Goal: Download file/media

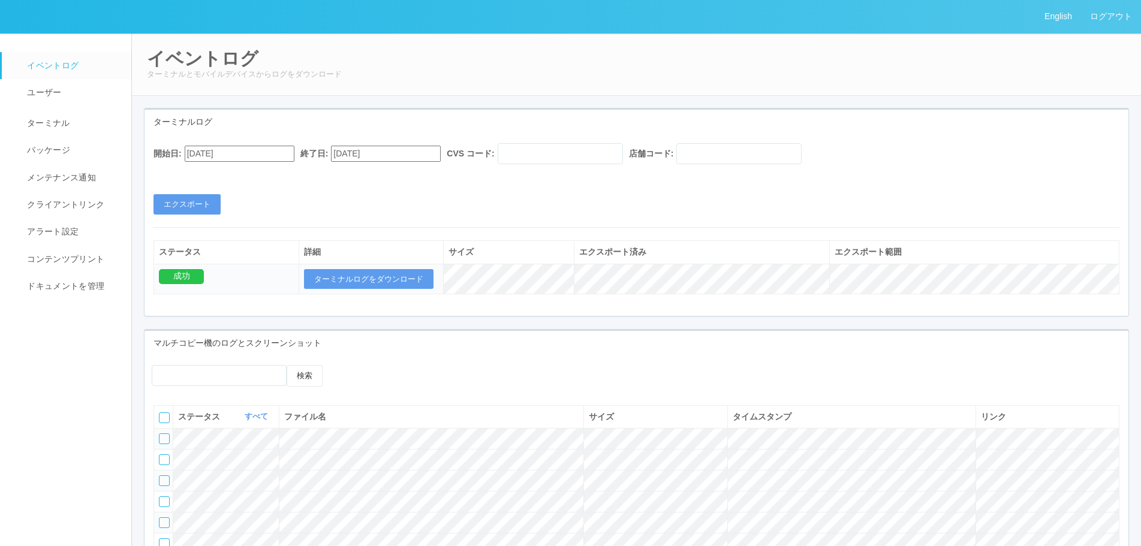
scroll to position [31, 0]
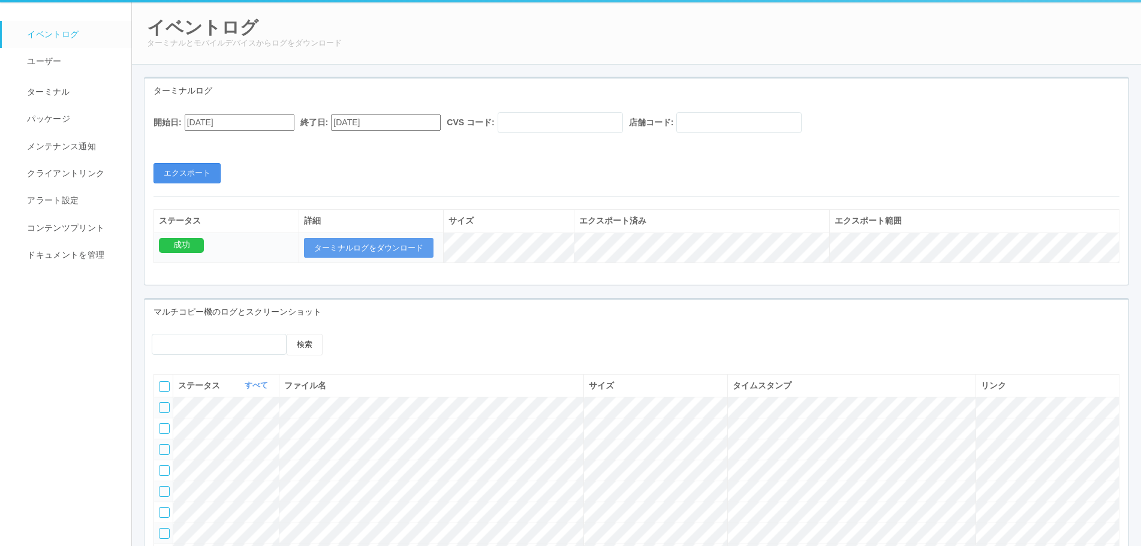
click at [201, 170] on button "エクスポート" at bounding box center [186, 173] width 67 height 20
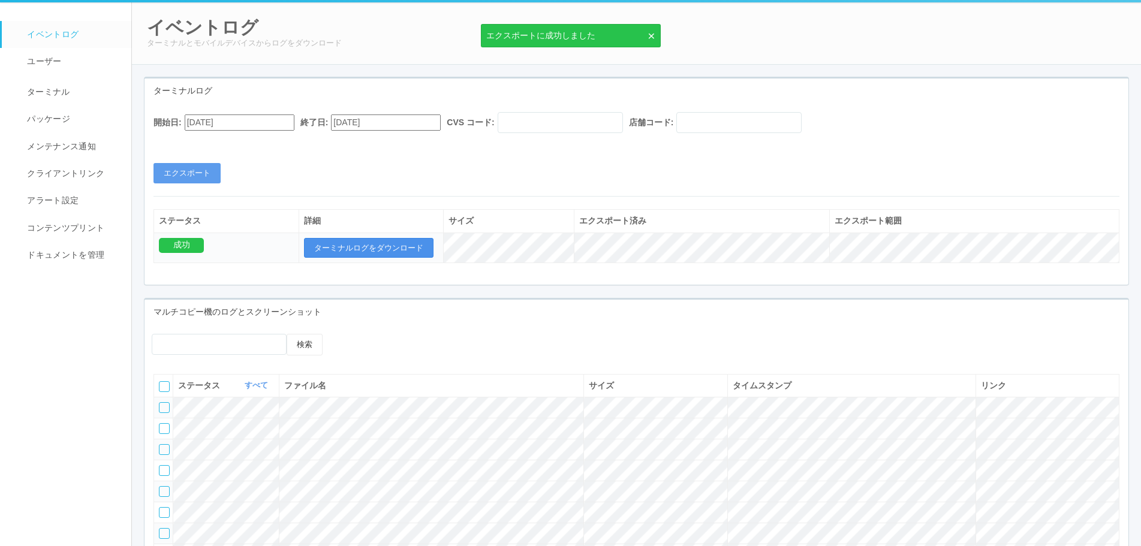
click at [347, 242] on button "ターミナルログをダウンロード" at bounding box center [368, 248] width 129 height 20
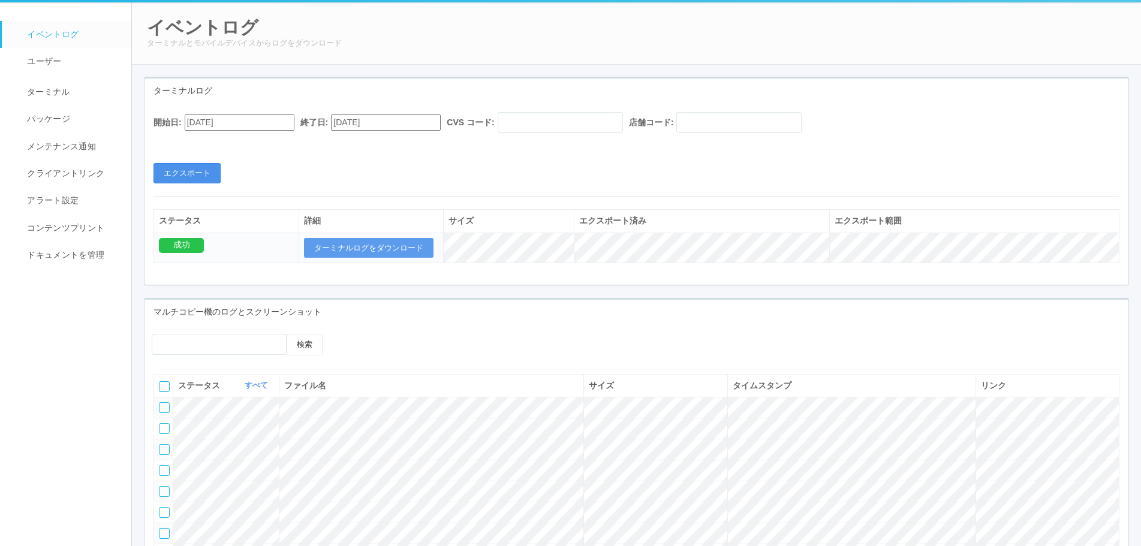
click at [183, 176] on button "エクスポート" at bounding box center [186, 173] width 67 height 20
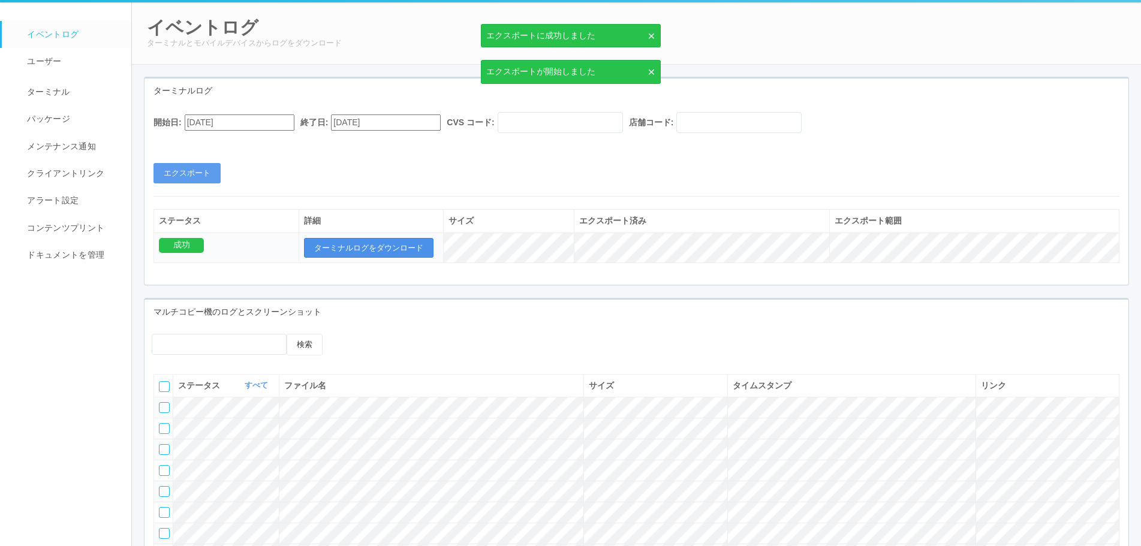
click at [333, 257] on button "ターミナルログをダウンロード" at bounding box center [368, 248] width 129 height 20
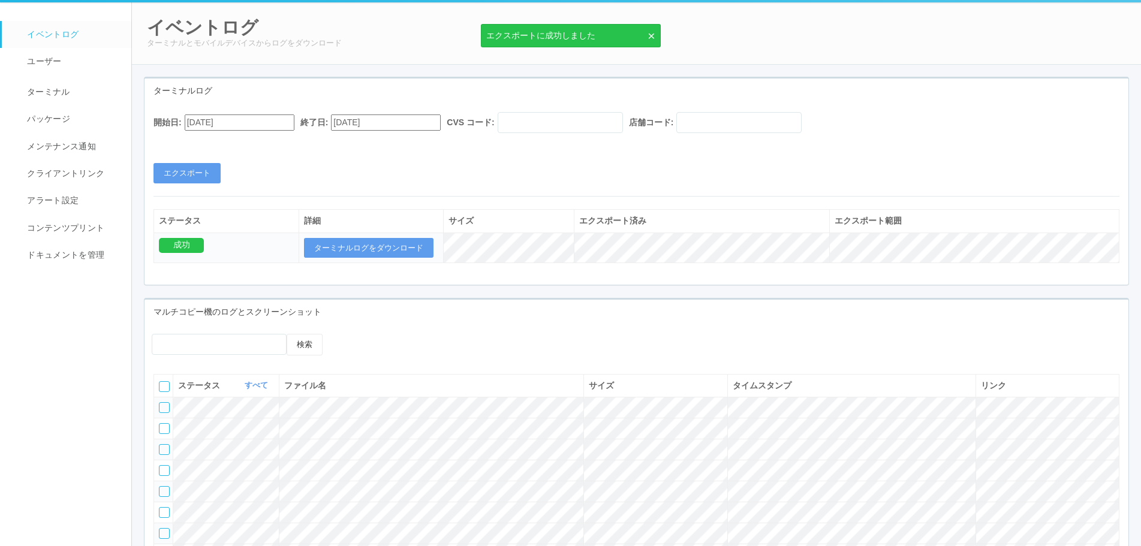
click at [260, 132] on div "開始日: [DATE] 終了日: [DATE] CVS コード: 店舗コード:" at bounding box center [636, 125] width 966 height 27
click at [237, 126] on input "[DATE]" at bounding box center [240, 123] width 110 height 16
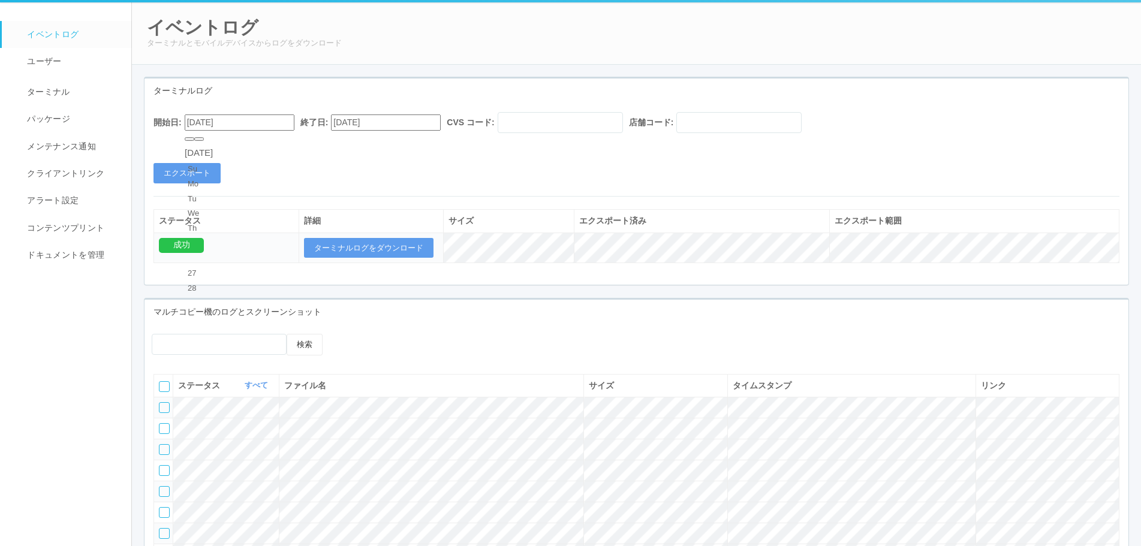
click at [191, 120] on input "[DATE]" at bounding box center [240, 123] width 110 height 16
click at [433, 215] on div "詳細" at bounding box center [371, 221] width 135 height 13
click at [272, 125] on input "[DATE]" at bounding box center [240, 123] width 110 height 16
click at [194, 124] on input "[DATE]" at bounding box center [240, 123] width 110 height 16
click at [206, 116] on input "09/8/19/2025" at bounding box center [240, 123] width 110 height 16
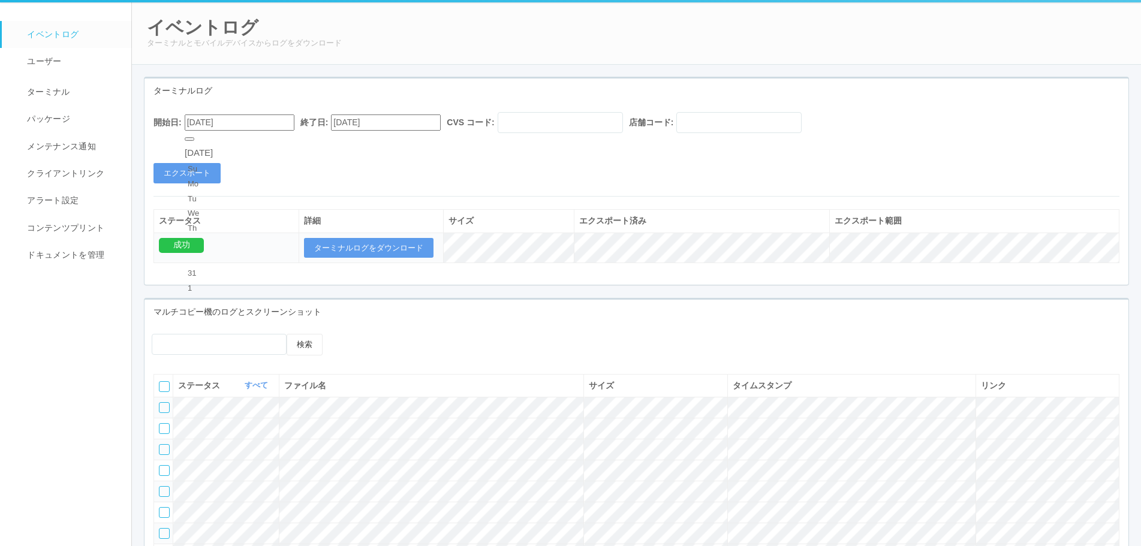
click at [212, 123] on input "[DATE]" at bounding box center [240, 123] width 110 height 16
click at [390, 147] on div "開始日: [DATE] [DATE] Su Mo Tu We Th Fr Sa 31 1 2 3 4 5 6 7 8 9 10 11 12 13 14 15 …" at bounding box center [636, 147] width 984 height 71
click at [468, 183] on div "開始日: [DATE] 終了日: [DATE] CVS コード: 店舗コード: エクスポート" at bounding box center [636, 147] width 984 height 71
click at [210, 127] on input "[DATE]" at bounding box center [240, 123] width 110 height 16
type input "[DATE]"
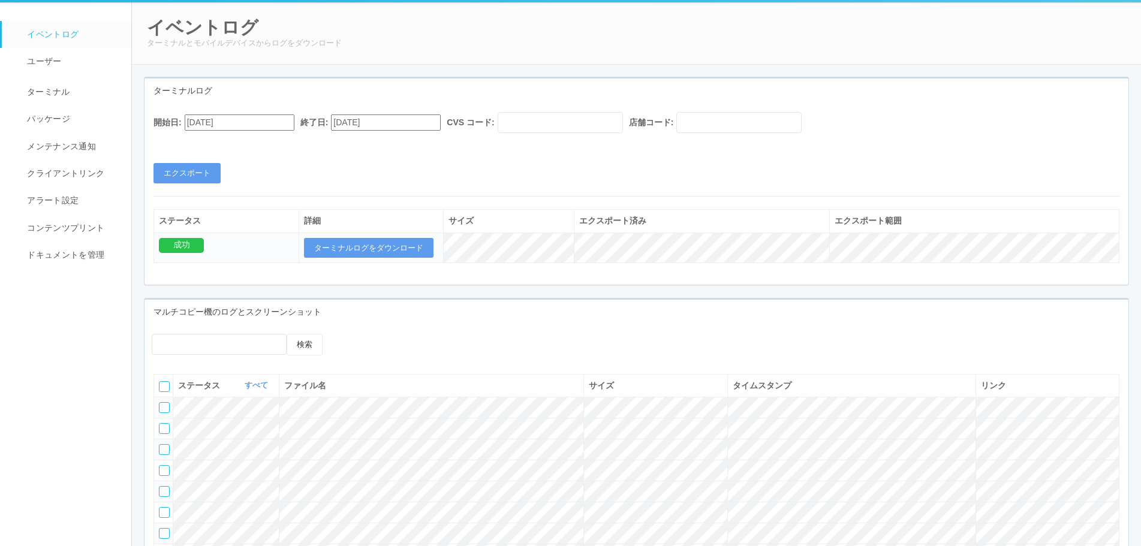
click at [385, 200] on div "開始日: [DATE] 終了日: [DATE] CVS コード: 店舗コード: エクスポート ステータス 詳細 サイズ エクスポート済み エクスポート範囲 成…" at bounding box center [636, 194] width 984 height 182
click at [245, 174] on div "開始日: [DATE] 終了日: [DATE] CVS コード: 店舗コード: エクスポート" at bounding box center [636, 147] width 984 height 71
click at [191, 166] on button "エクスポート" at bounding box center [186, 173] width 67 height 20
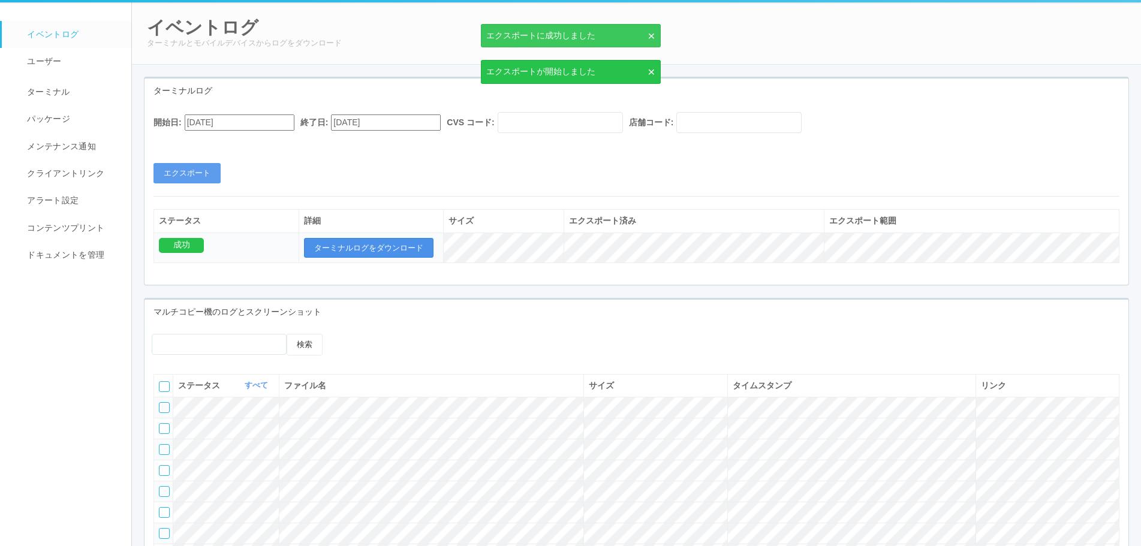
click at [395, 242] on button "ターミナルログをダウンロード" at bounding box center [368, 248] width 129 height 20
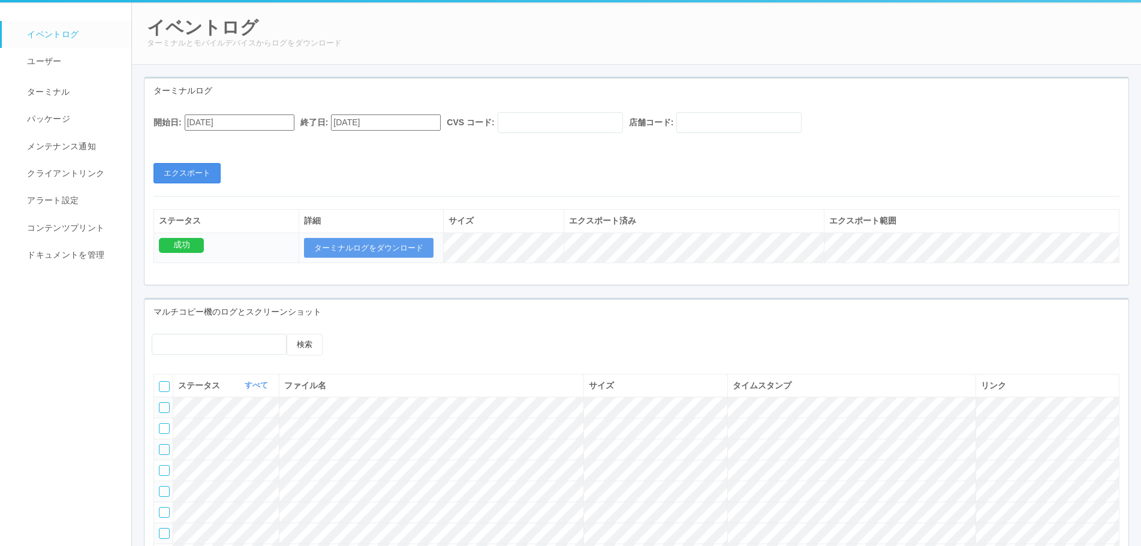
click at [188, 170] on button "エクスポート" at bounding box center [186, 173] width 67 height 20
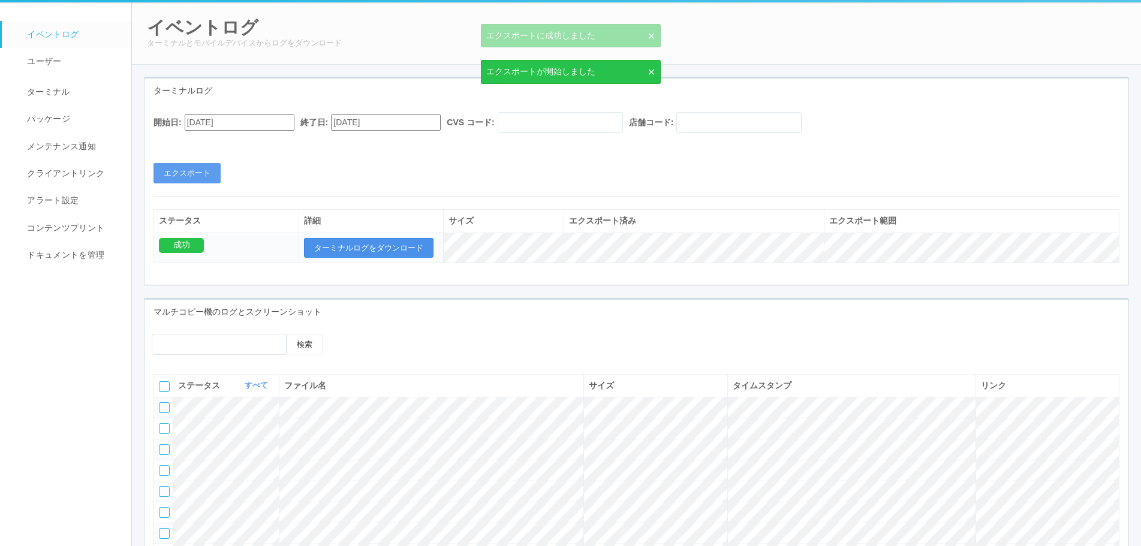
click at [344, 245] on button "ターミナルログをダウンロード" at bounding box center [368, 248] width 129 height 20
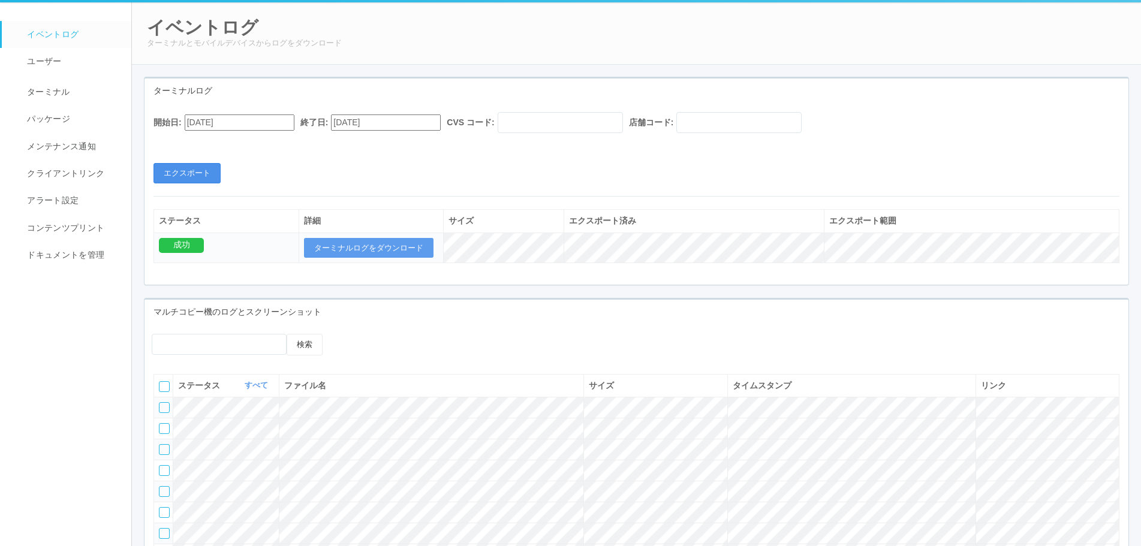
click at [201, 174] on button "エクスポート" at bounding box center [186, 173] width 67 height 20
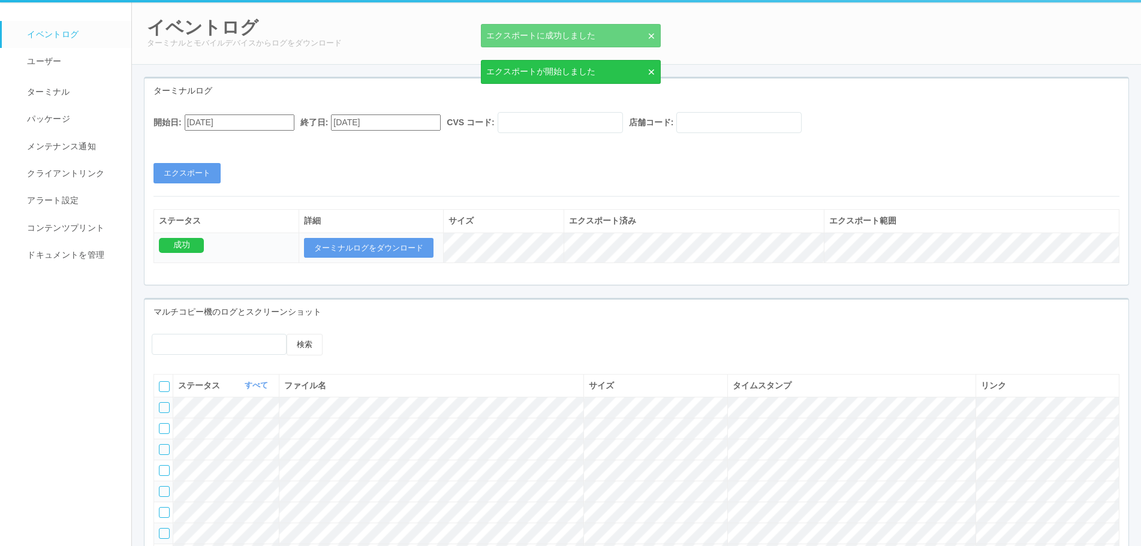
click at [341, 228] on th "詳細" at bounding box center [371, 221] width 145 height 23
click at [359, 243] on button "ターミナルログをダウンロード" at bounding box center [368, 248] width 129 height 20
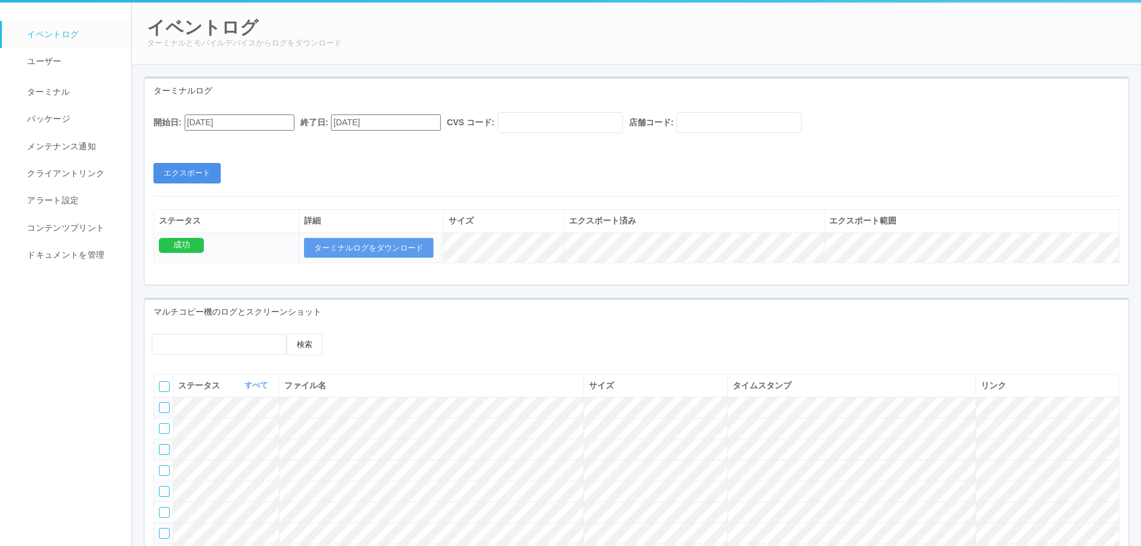
click at [197, 170] on button "エクスポート" at bounding box center [186, 173] width 67 height 20
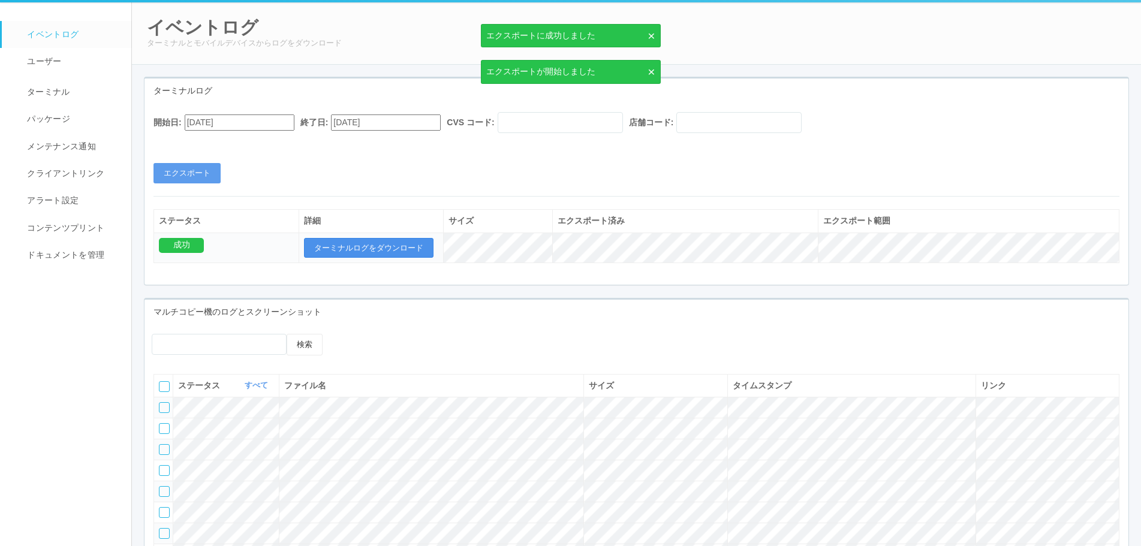
click at [363, 252] on button "ターミナルログをダウンロード" at bounding box center [368, 248] width 129 height 20
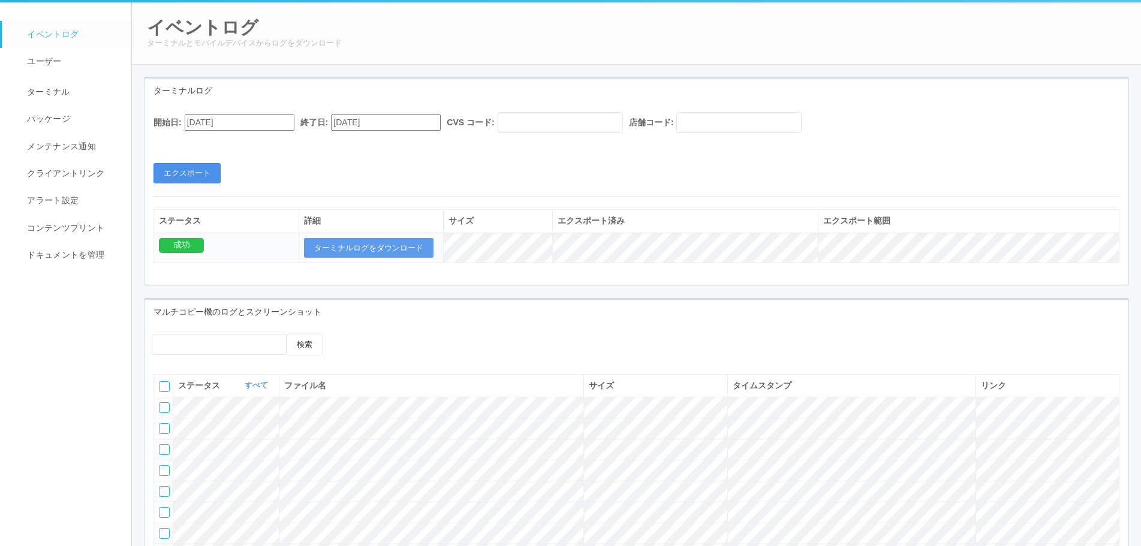
click at [212, 183] on button "エクスポート" at bounding box center [186, 173] width 67 height 20
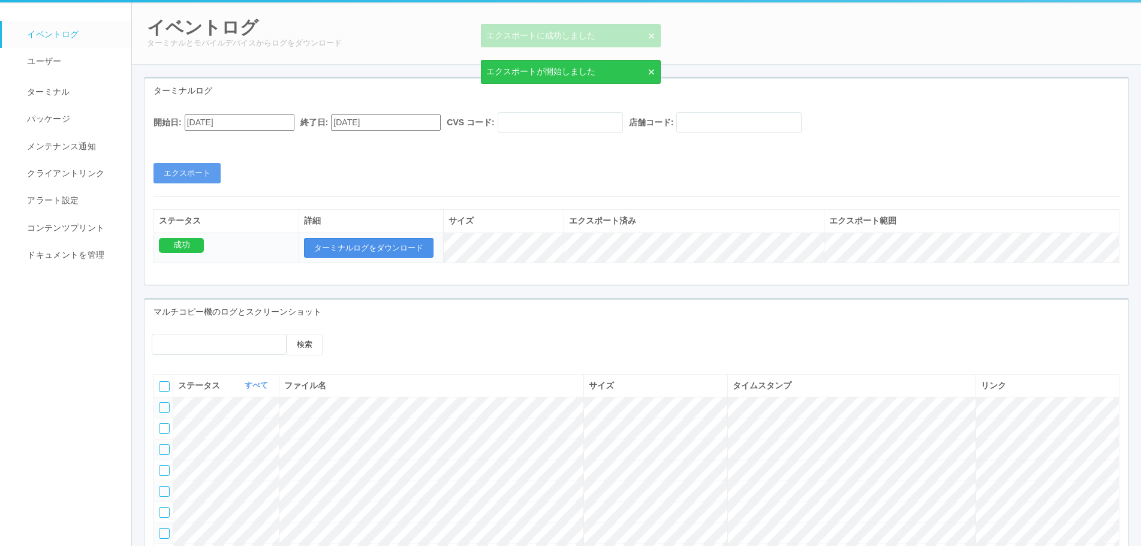
click at [380, 245] on button "ターミナルログをダウンロード" at bounding box center [368, 248] width 129 height 20
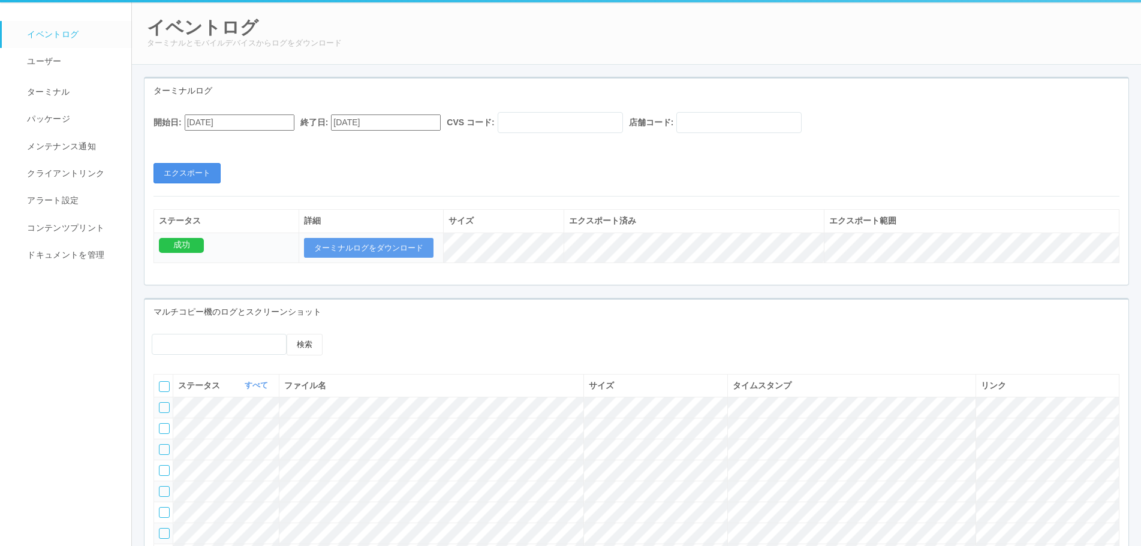
click at [213, 182] on button "エクスポート" at bounding box center [186, 173] width 67 height 20
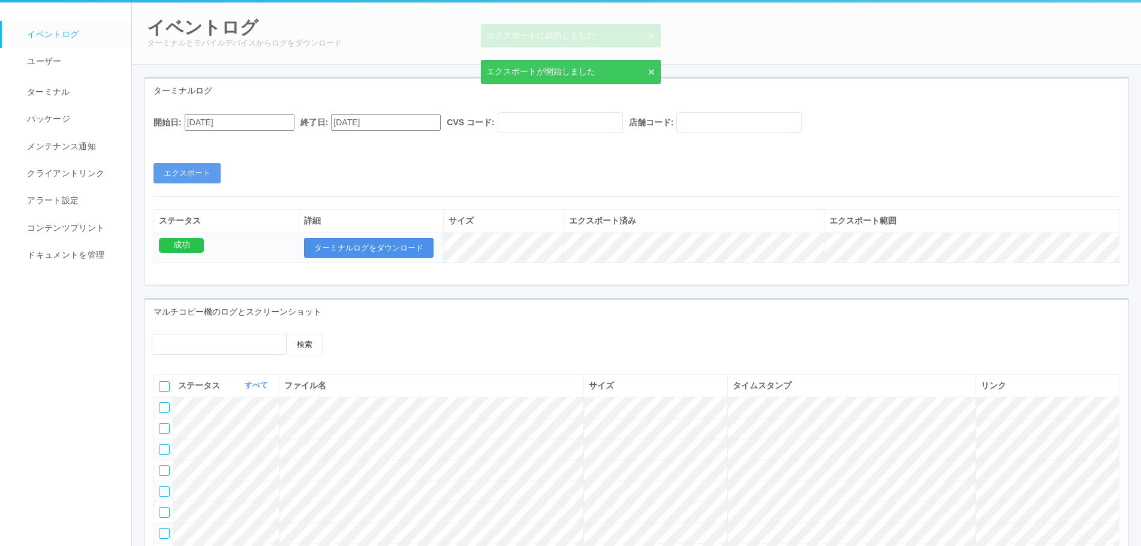
click at [411, 247] on button "ターミナルログをダウンロード" at bounding box center [368, 248] width 129 height 20
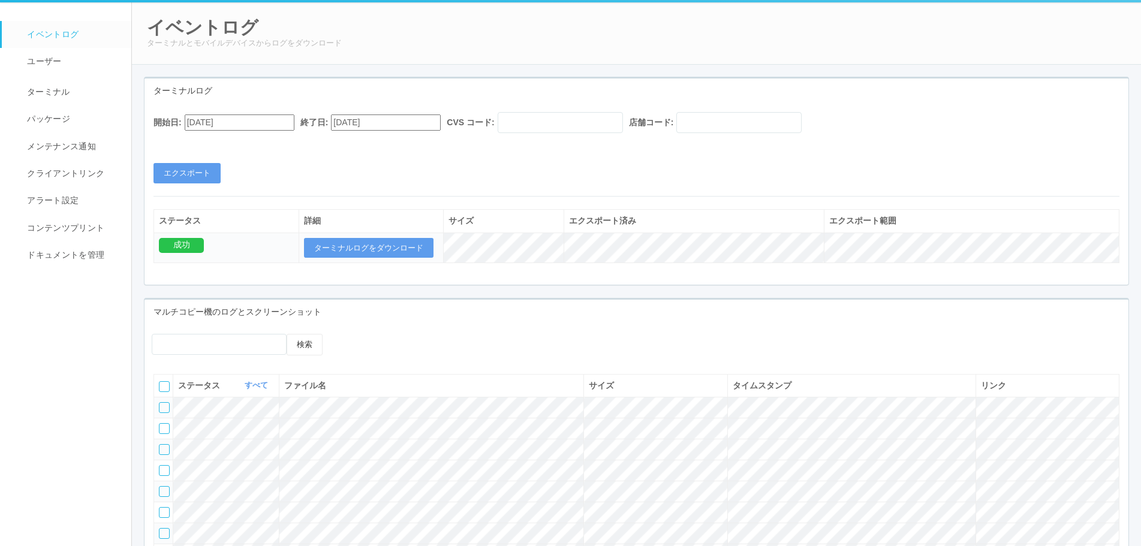
drag, startPoint x: 1148, startPoint y: 198, endPoint x: 839, endPoint y: 36, distance: 348.9
click at [839, 36] on h2 "イベントログ" at bounding box center [636, 27] width 979 height 20
click at [194, 172] on button "エクスポート" at bounding box center [186, 173] width 67 height 20
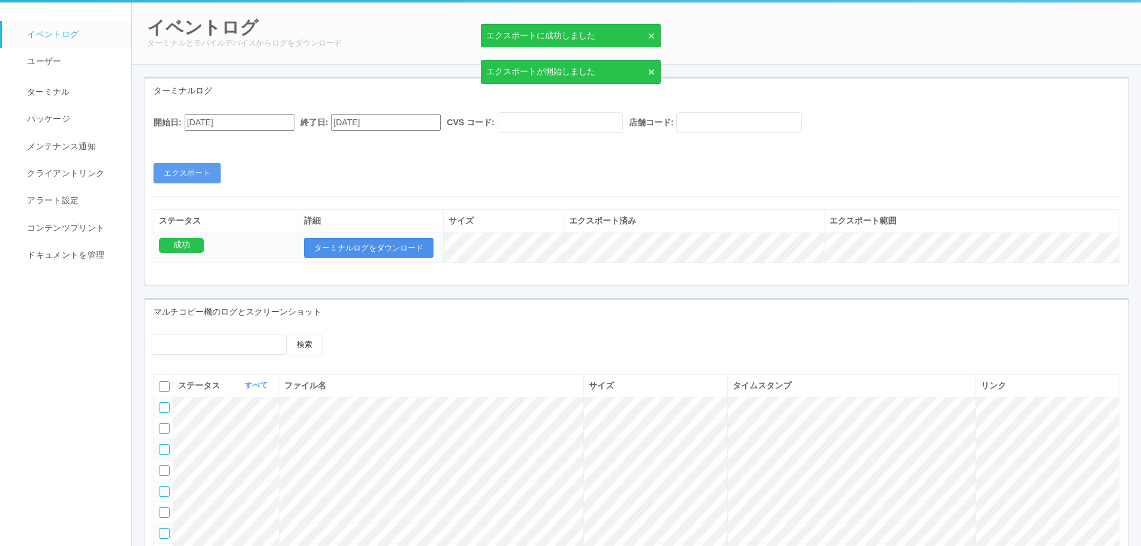
click at [395, 245] on button "ターミナルログをダウンロード" at bounding box center [368, 248] width 129 height 20
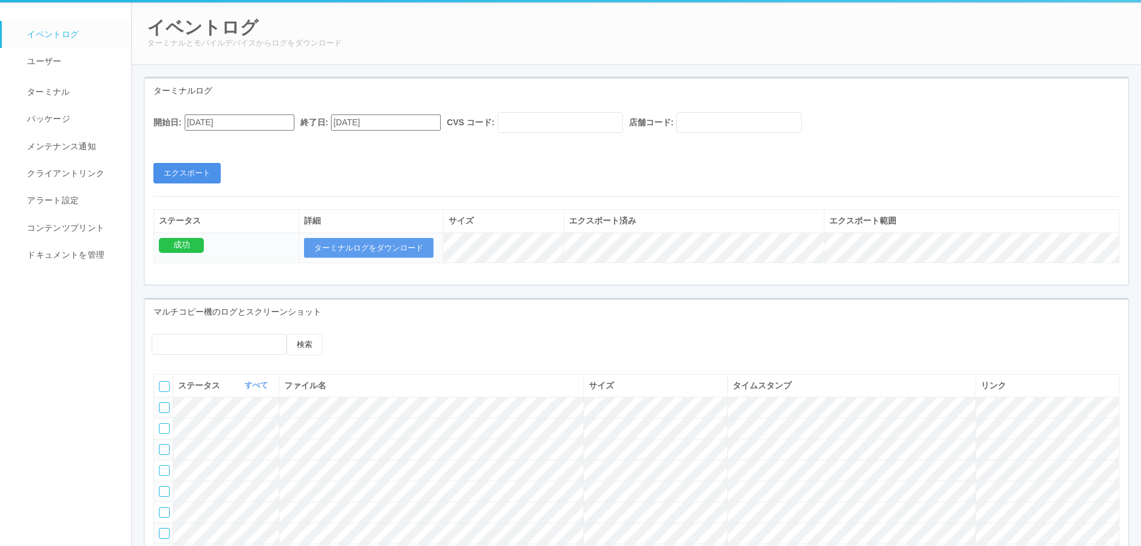
click at [208, 174] on button "エクスポート" at bounding box center [186, 173] width 67 height 20
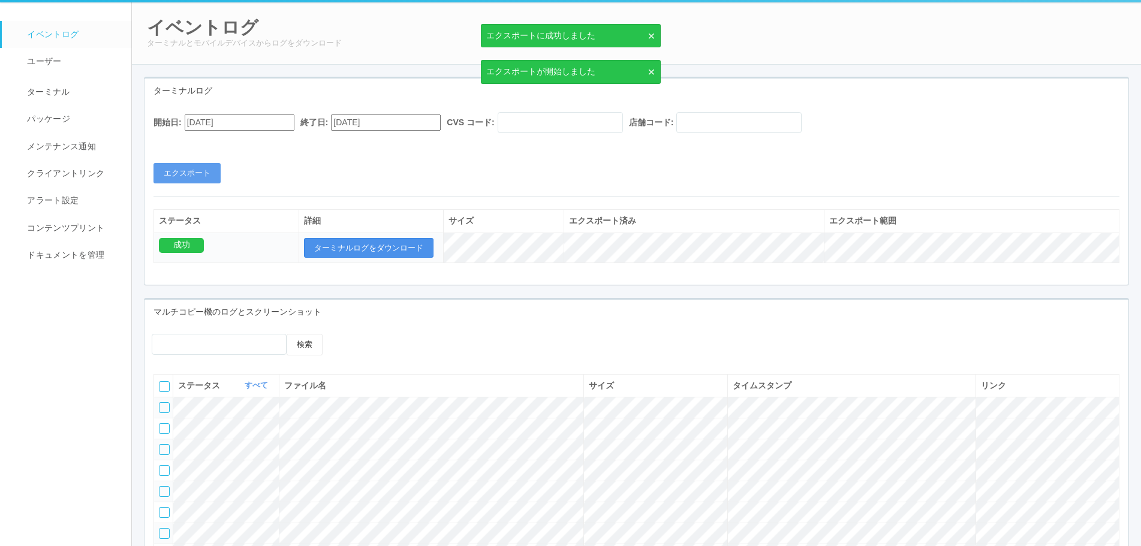
click at [406, 250] on button "ターミナルログをダウンロード" at bounding box center [368, 248] width 129 height 20
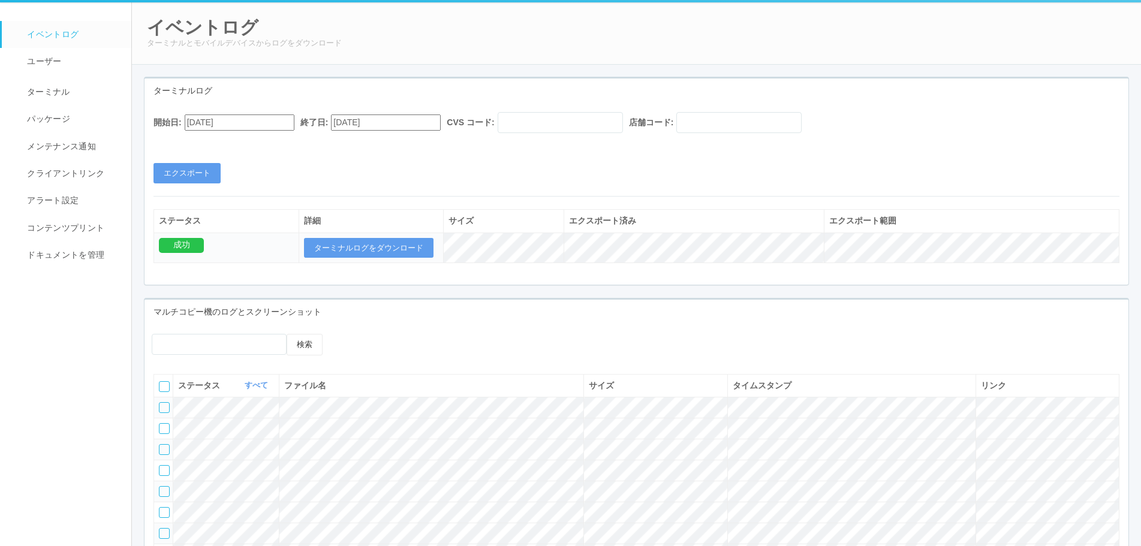
click at [610, 344] on div "検索" at bounding box center [636, 349] width 984 height 31
click at [207, 192] on div "開始日: [DATE] 終了日: [DATE] CVS コード: 店舗コード: エクスポート ステータス 詳細 サイズ エクスポート済み エクスポート範囲 成…" at bounding box center [636, 194] width 984 height 182
click at [196, 181] on button "エクスポート" at bounding box center [186, 173] width 67 height 20
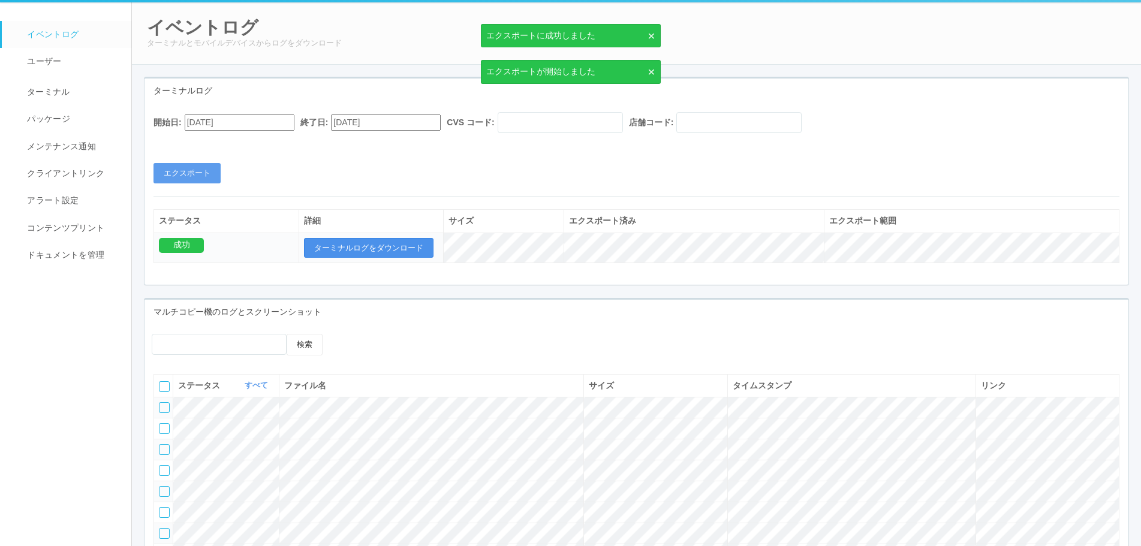
click at [350, 252] on button "ターミナルログをダウンロード" at bounding box center [368, 248] width 129 height 20
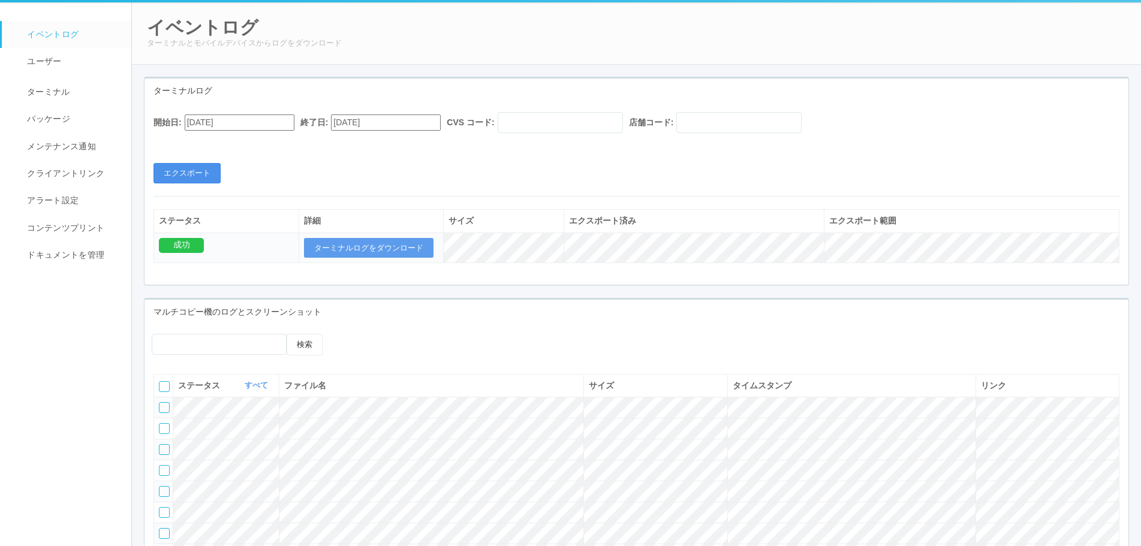
click at [208, 173] on button "エクスポート" at bounding box center [186, 173] width 67 height 20
click at [210, 172] on button "エクスポート" at bounding box center [186, 173] width 67 height 20
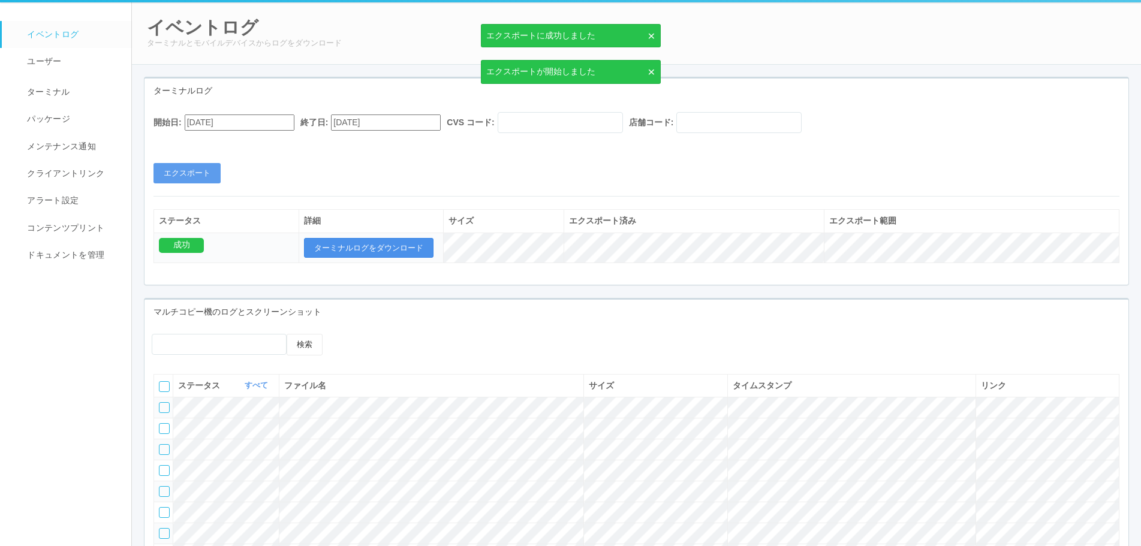
click at [391, 240] on button "ターミナルログをダウンロード" at bounding box center [368, 248] width 129 height 20
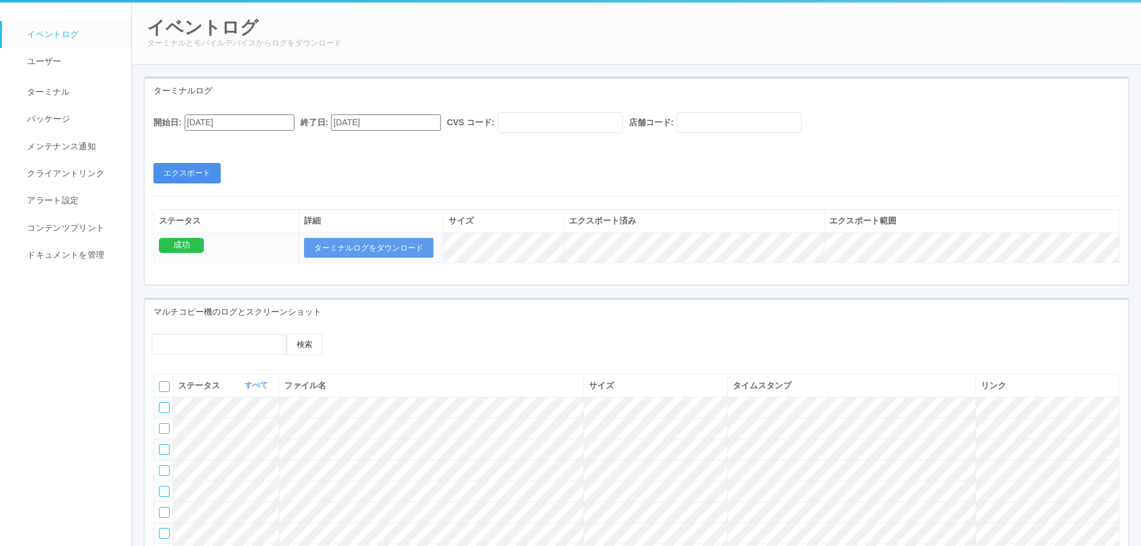
click at [213, 174] on button "エクスポート" at bounding box center [186, 173] width 67 height 20
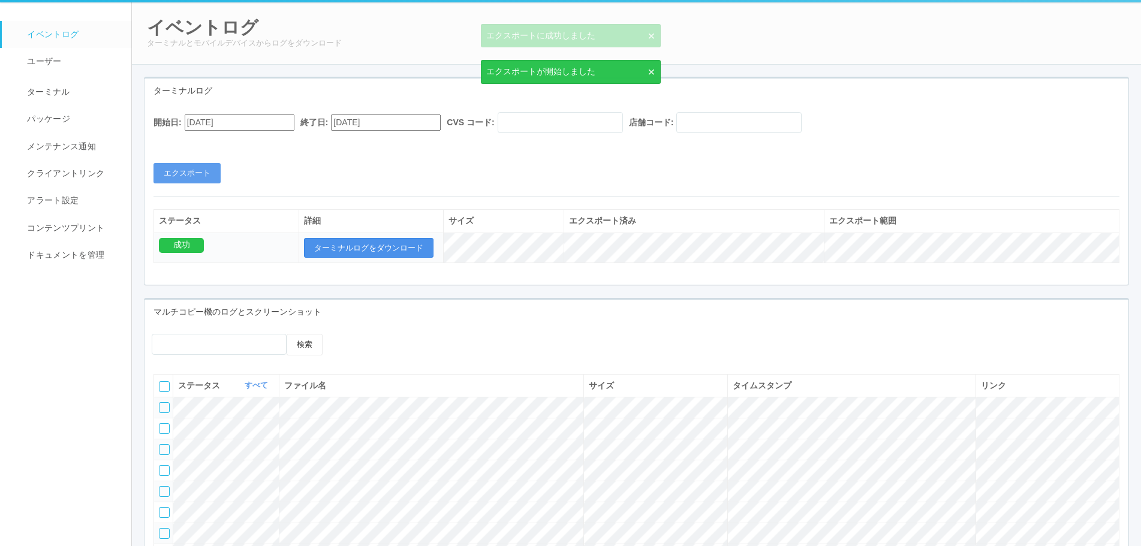
click at [351, 248] on button "ターミナルログをダウンロード" at bounding box center [368, 248] width 129 height 20
